Goal: Use online tool/utility: Use online tool/utility

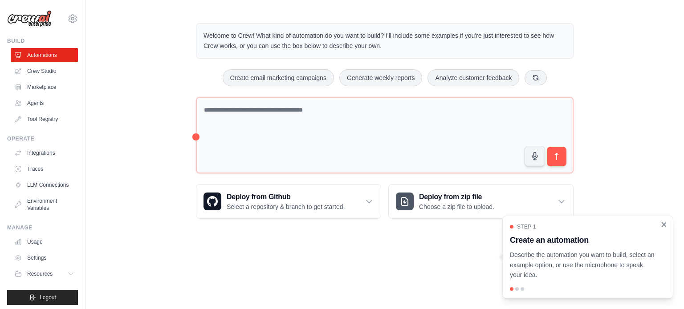
click at [664, 226] on icon "Close walkthrough" at bounding box center [664, 225] width 4 height 4
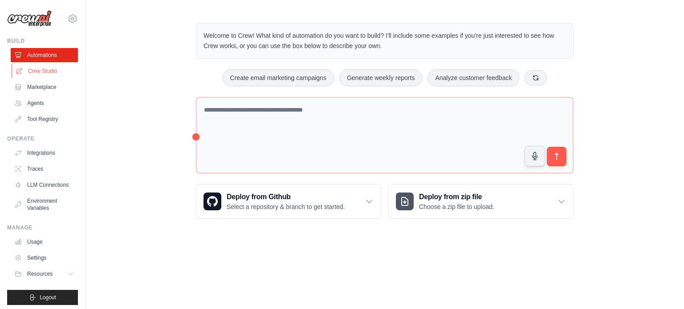
click at [42, 71] on link "Crew Studio" at bounding box center [45, 71] width 67 height 14
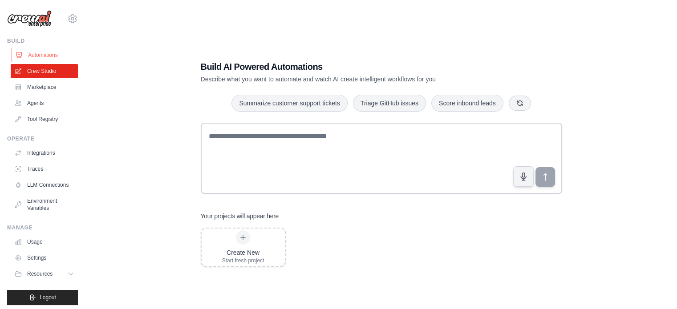
click at [41, 56] on link "Automations" at bounding box center [45, 55] width 67 height 14
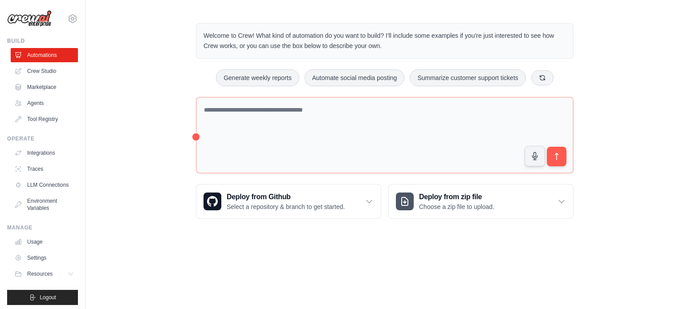
scroll to position [10, 0]
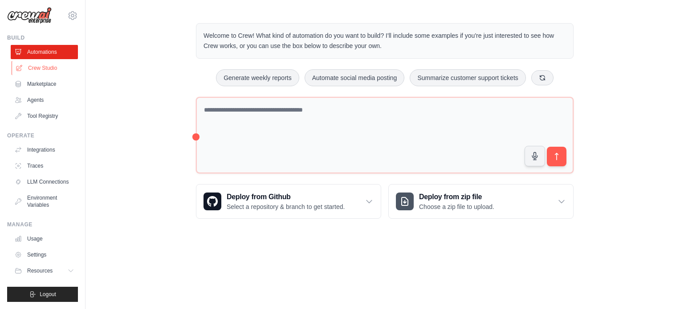
click at [46, 62] on link "Crew Studio" at bounding box center [45, 68] width 67 height 14
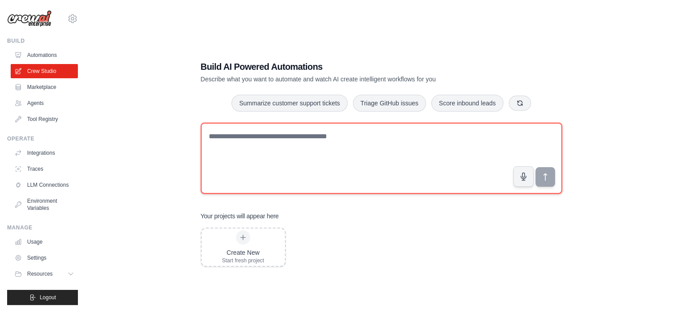
click at [365, 137] on textarea at bounding box center [381, 158] width 361 height 71
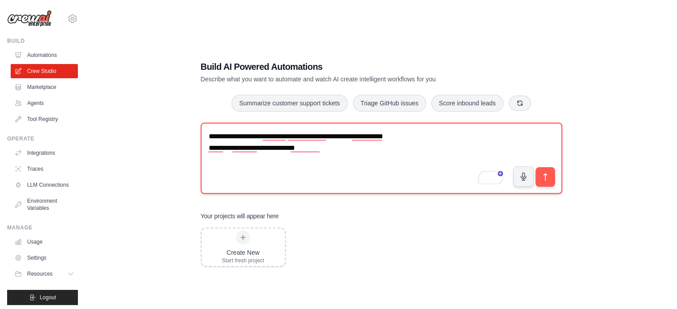
click at [295, 167] on textarea "**********" at bounding box center [381, 158] width 361 height 71
click at [333, 151] on textarea "**********" at bounding box center [381, 158] width 361 height 71
paste textarea "**********"
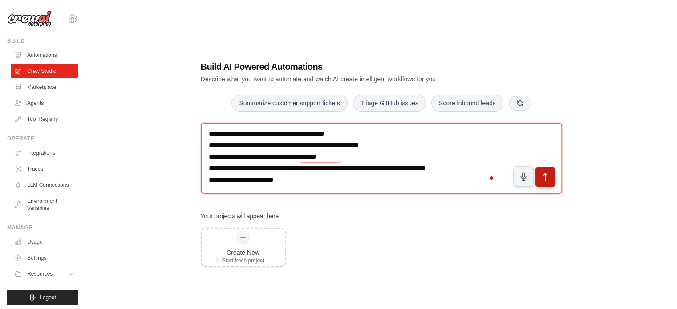
type textarea "**********"
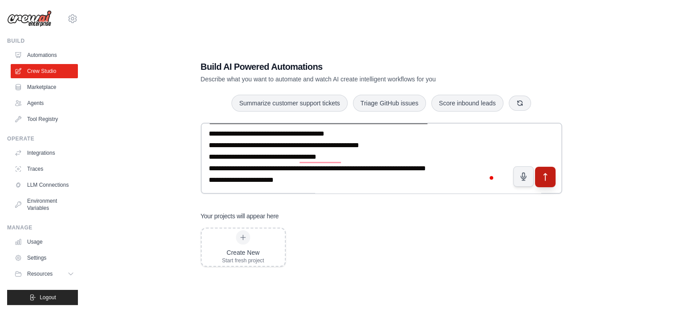
click at [543, 177] on icon "submit" at bounding box center [544, 176] width 9 height 9
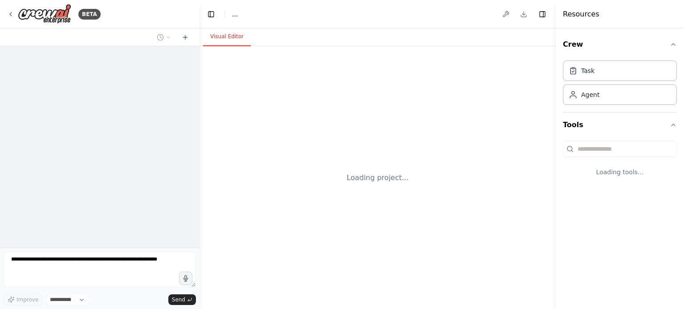
select select "****"
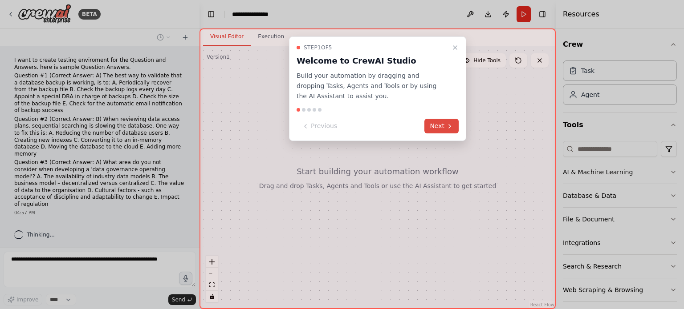
click at [443, 126] on button "Next" at bounding box center [441, 126] width 34 height 15
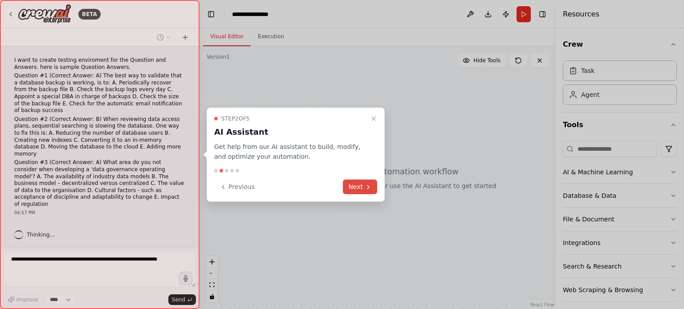
click at [355, 188] on button "Next" at bounding box center [360, 187] width 34 height 15
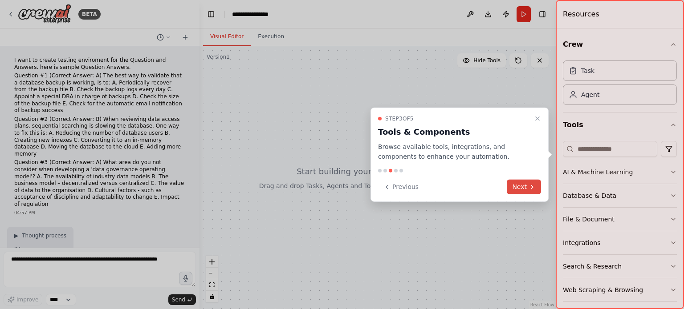
click at [519, 186] on button "Next" at bounding box center [524, 187] width 34 height 15
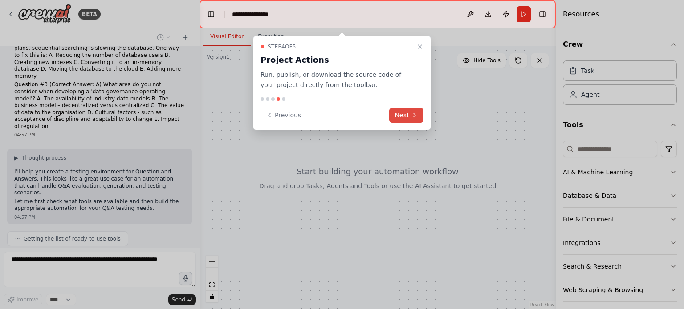
click at [404, 117] on button "Next" at bounding box center [406, 115] width 34 height 15
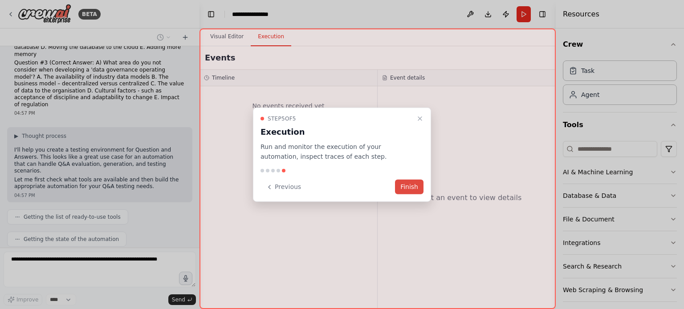
click at [410, 187] on button "Finish" at bounding box center [409, 187] width 28 height 15
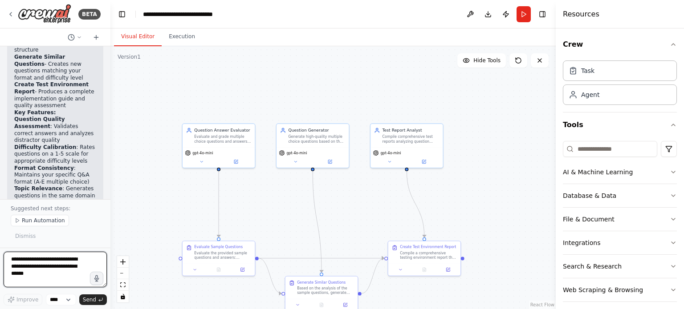
scroll to position [1161, 0]
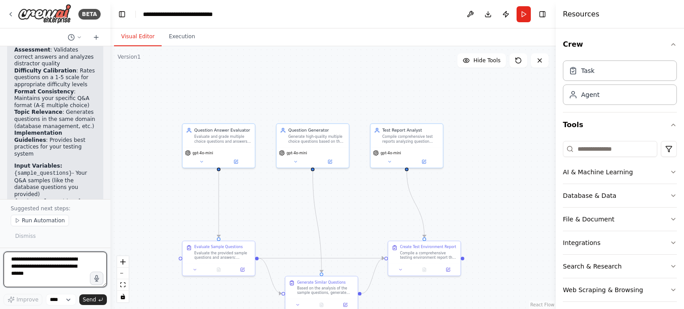
drag, startPoint x: 197, startPoint y: 142, endPoint x: 109, endPoint y: 130, distance: 88.4
click at [109, 130] on div "BETA I want to create testing enviroment for the Question and Answers. here is …" at bounding box center [342, 154] width 684 height 309
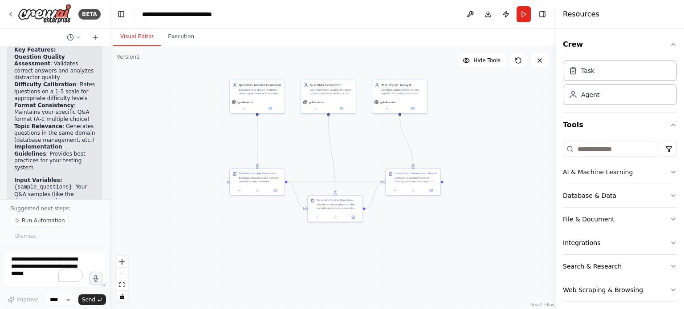
drag, startPoint x: 510, startPoint y: 192, endPoint x: 508, endPoint y: 124, distance: 67.7
click at [508, 124] on div ".deletable-edge-delete-btn { width: 20px; height: 20px; border: 0px solid #ffff…" at bounding box center [332, 177] width 446 height 263
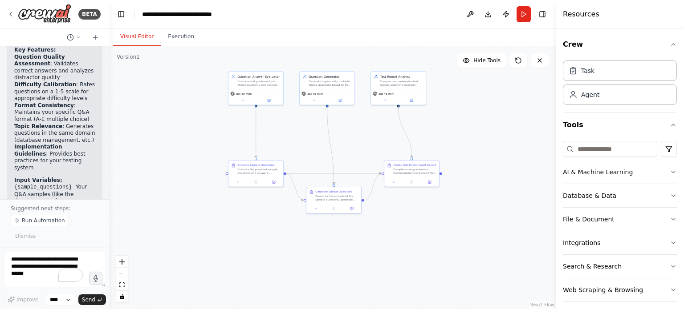
click at [505, 135] on div ".deletable-edge-delete-btn { width: 20px; height: 20px; border: 0px solid #ffff…" at bounding box center [332, 177] width 446 height 263
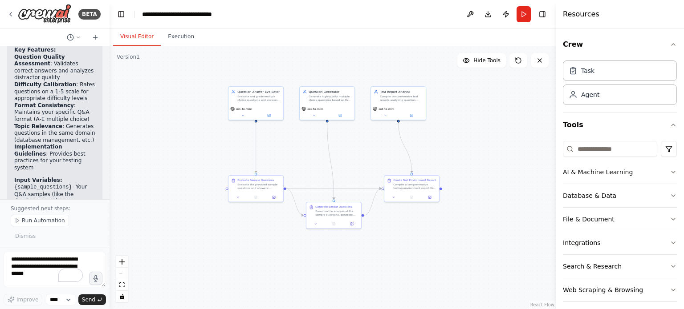
drag, startPoint x: 499, startPoint y: 153, endPoint x: 499, endPoint y: 170, distance: 16.9
click at [499, 170] on div ".deletable-edge-delete-btn { width: 20px; height: 20px; border: 0px solid #ffff…" at bounding box center [332, 177] width 446 height 263
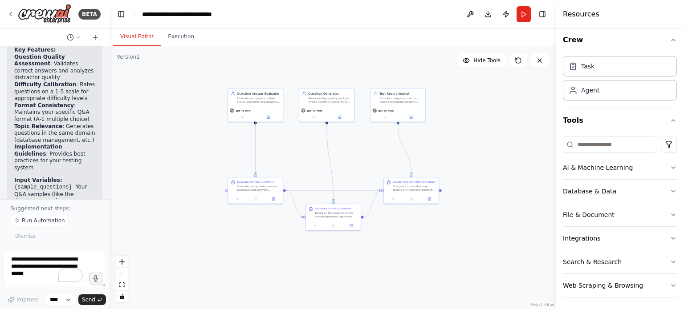
scroll to position [6, 0]
click at [669, 165] on icon "button" at bounding box center [672, 166] width 7 height 7
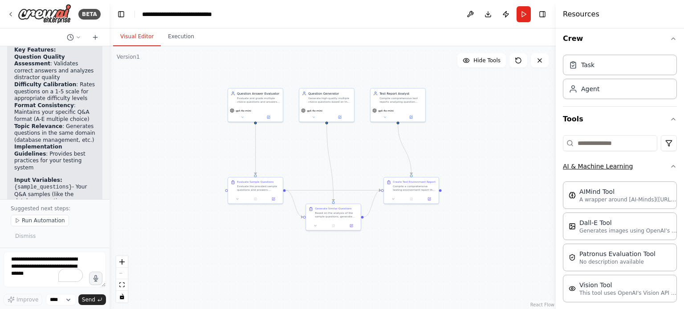
click at [671, 166] on icon "button" at bounding box center [673, 167] width 4 height 2
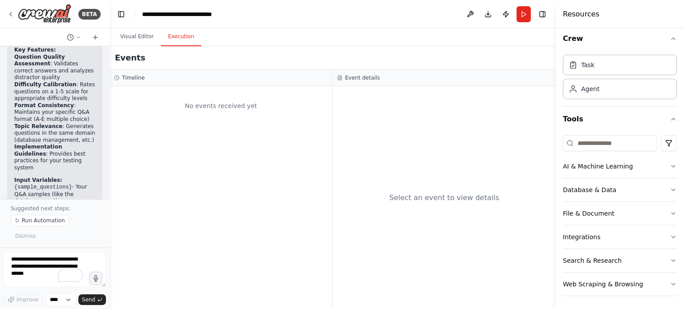
click at [177, 37] on button "Execution" at bounding box center [181, 37] width 41 height 19
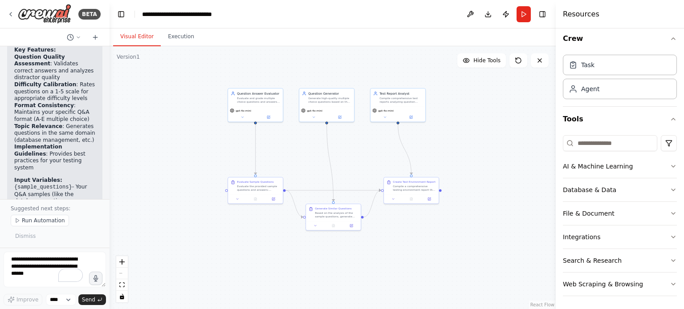
click at [136, 36] on button "Visual Editor" at bounding box center [137, 37] width 48 height 19
drag, startPoint x: 256, startPoint y: 101, endPoint x: 224, endPoint y: 96, distance: 32.0
click at [219, 93] on div "Evaluate and grade multiple choice questions and answers with detailed feedback…" at bounding box center [240, 94] width 43 height 7
click at [522, 14] on button "Run" at bounding box center [523, 14] width 14 height 16
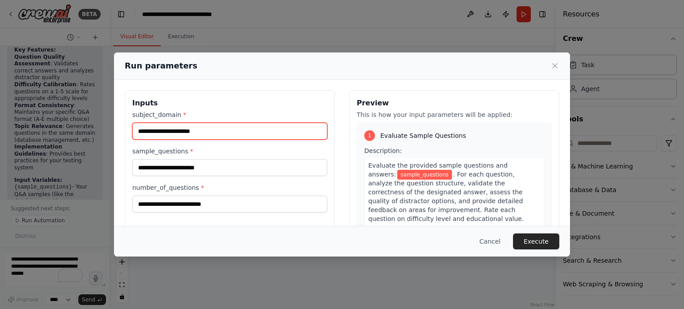
click at [221, 131] on input "subject_domain *" at bounding box center [229, 131] width 195 height 17
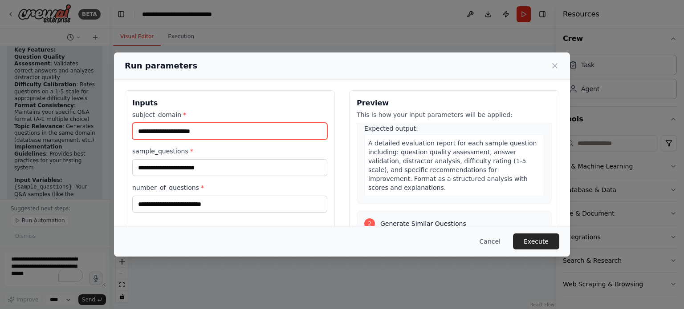
scroll to position [0, 0]
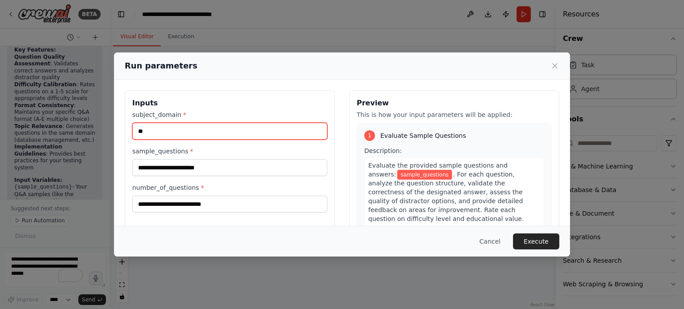
type input "**"
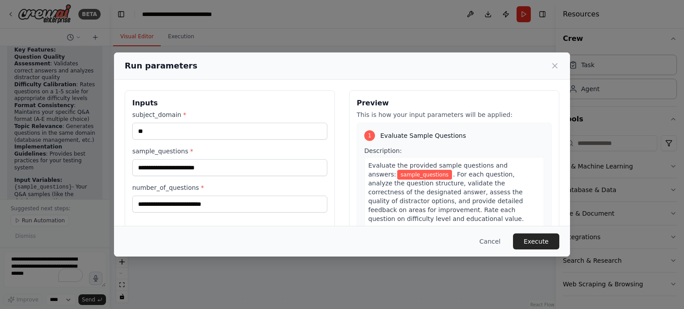
drag, startPoint x: 411, startPoint y: 61, endPoint x: 364, endPoint y: 57, distance: 47.4
click at [364, 57] on div "Run parameters" at bounding box center [342, 66] width 456 height 27
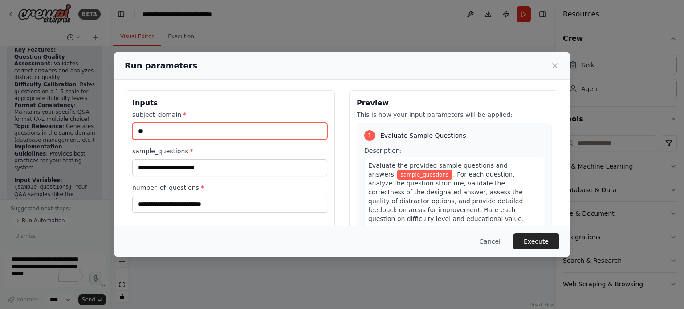
click at [163, 135] on input "**" at bounding box center [229, 131] width 195 height 17
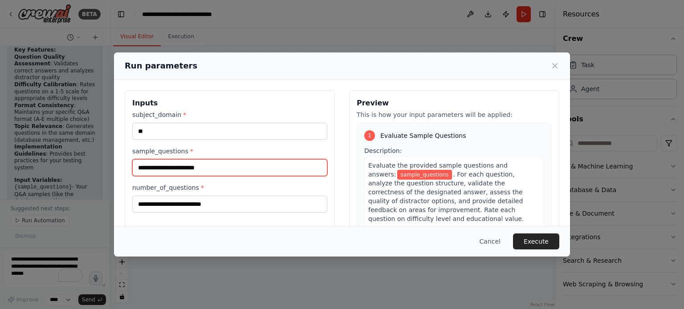
click at [212, 167] on input "sample_questions *" at bounding box center [229, 167] width 195 height 17
type input "**********"
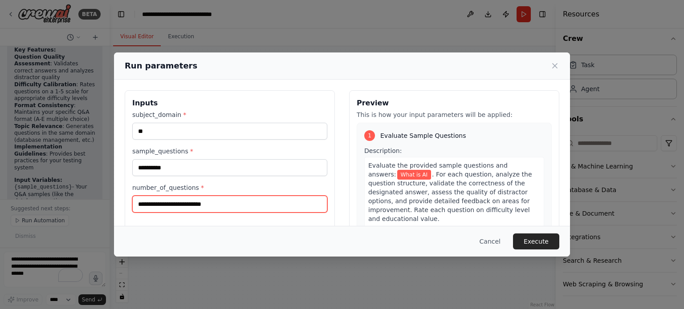
click at [230, 207] on input "number_of_questions *" at bounding box center [229, 204] width 195 height 17
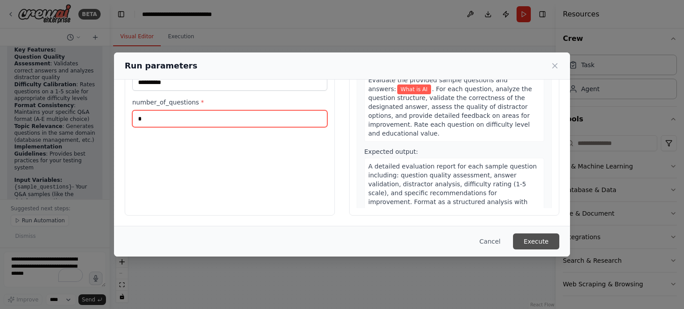
type input "*"
click at [542, 243] on button "Execute" at bounding box center [536, 242] width 46 height 16
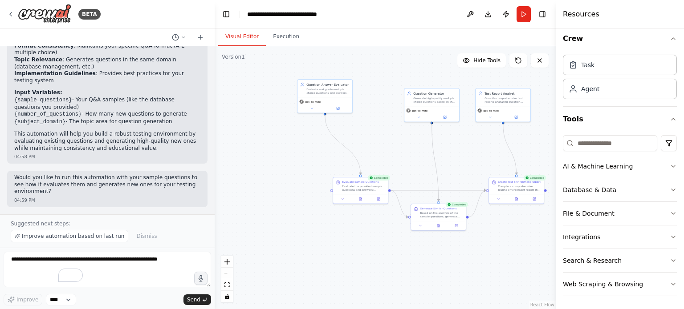
drag, startPoint x: 109, startPoint y: 162, endPoint x: 223, endPoint y: 165, distance: 113.5
click at [223, 165] on div "BETA I want to create testing enviroment for the Question and Answers. here is …" at bounding box center [342, 154] width 684 height 309
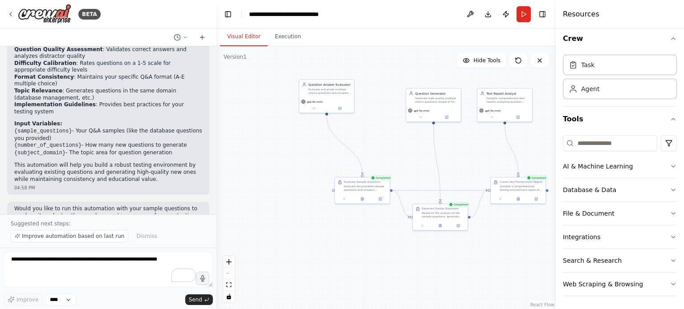
scroll to position [736, 0]
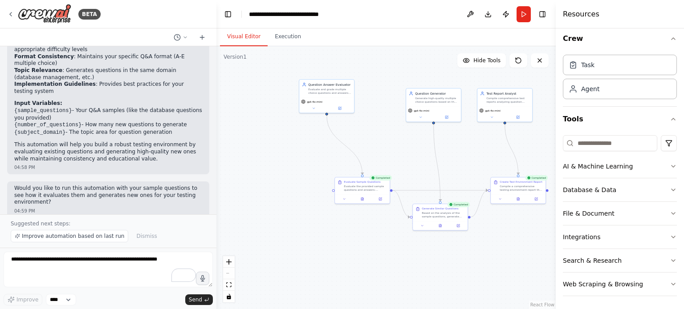
drag, startPoint x: 219, startPoint y: 191, endPoint x: 216, endPoint y: 86, distance: 105.1
click at [216, 86] on div "BETA I want to create testing enviroment for the Question and Answers. here is …" at bounding box center [342, 154] width 684 height 309
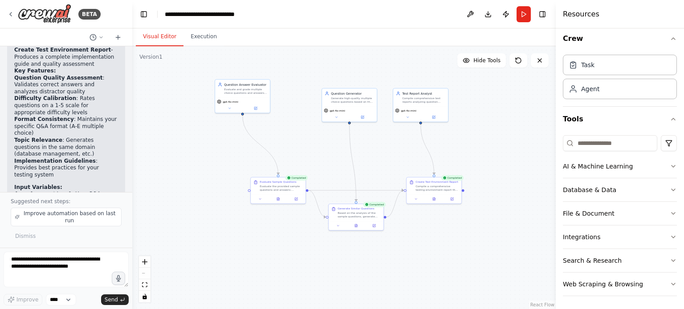
drag, startPoint x: 214, startPoint y: 120, endPoint x: 132, endPoint y: 113, distance: 82.1
click at [132, 113] on div "BETA I want to create testing enviroment for the Question and Answers. here is …" at bounding box center [342, 154] width 684 height 309
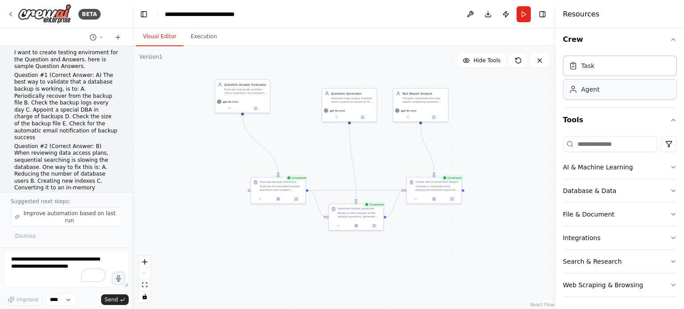
scroll to position [6, 0]
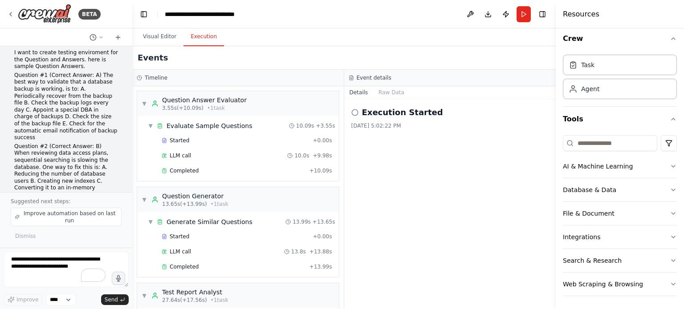
click at [198, 36] on button "Execution" at bounding box center [203, 37] width 41 height 19
click at [162, 35] on button "Visual Editor" at bounding box center [160, 37] width 48 height 19
